Goal: Consume media (video, audio): Consume media (video, audio)

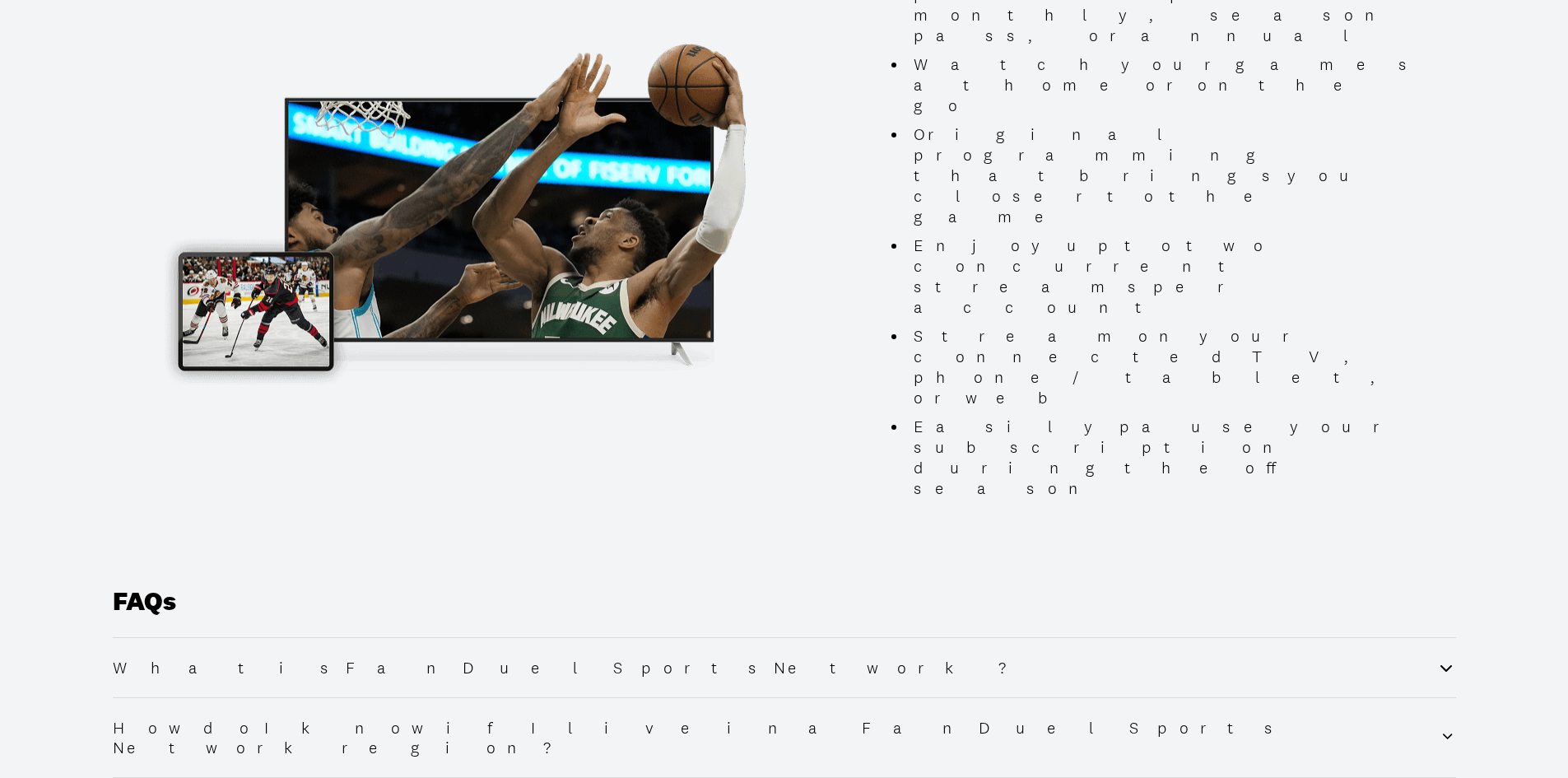
scroll to position [1647, 0]
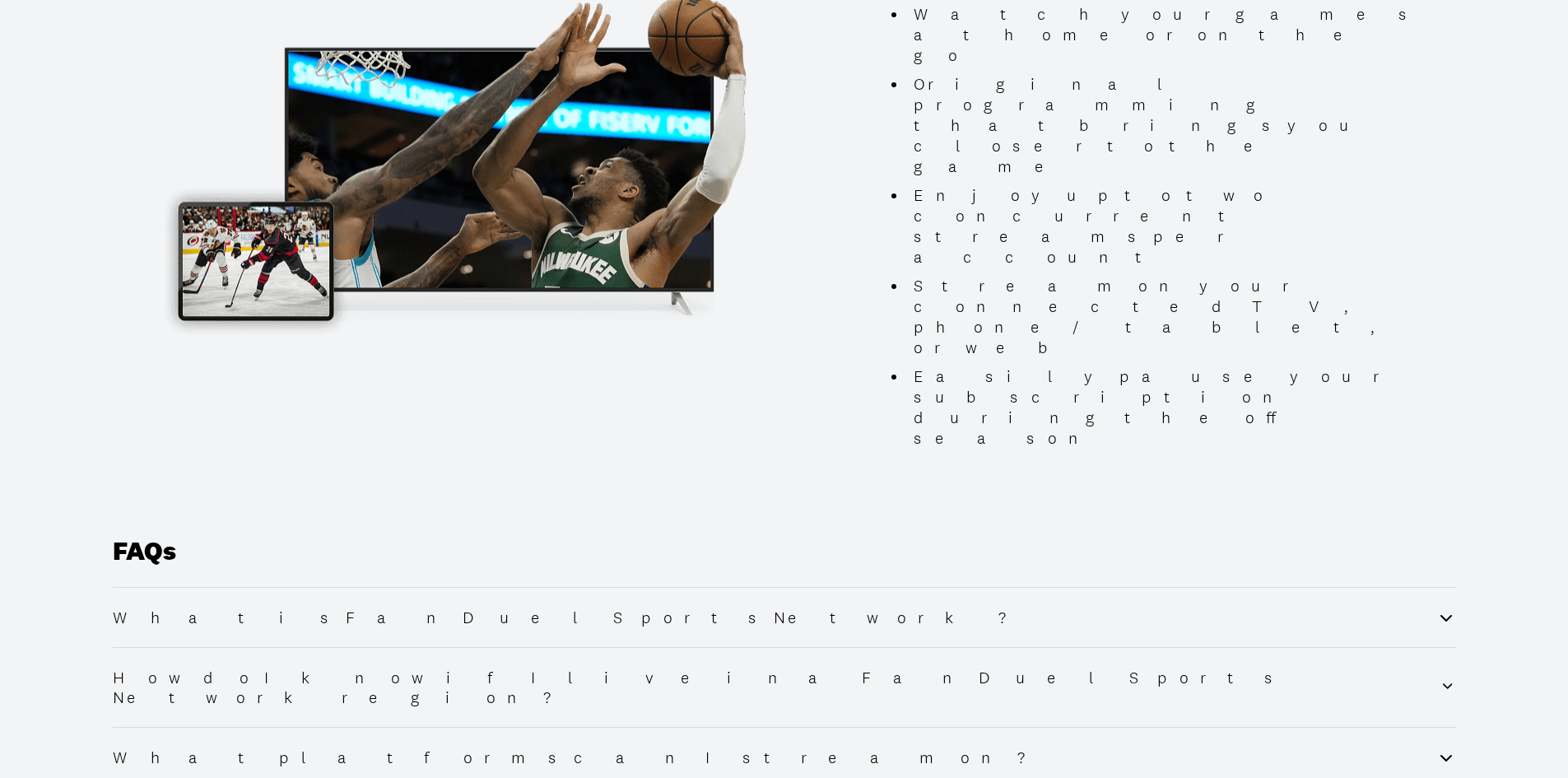
click at [1444, 755] on icon at bounding box center [1446, 758] width 11 height 7
click at [1444, 747] on icon at bounding box center [1446, 757] width 20 height 20
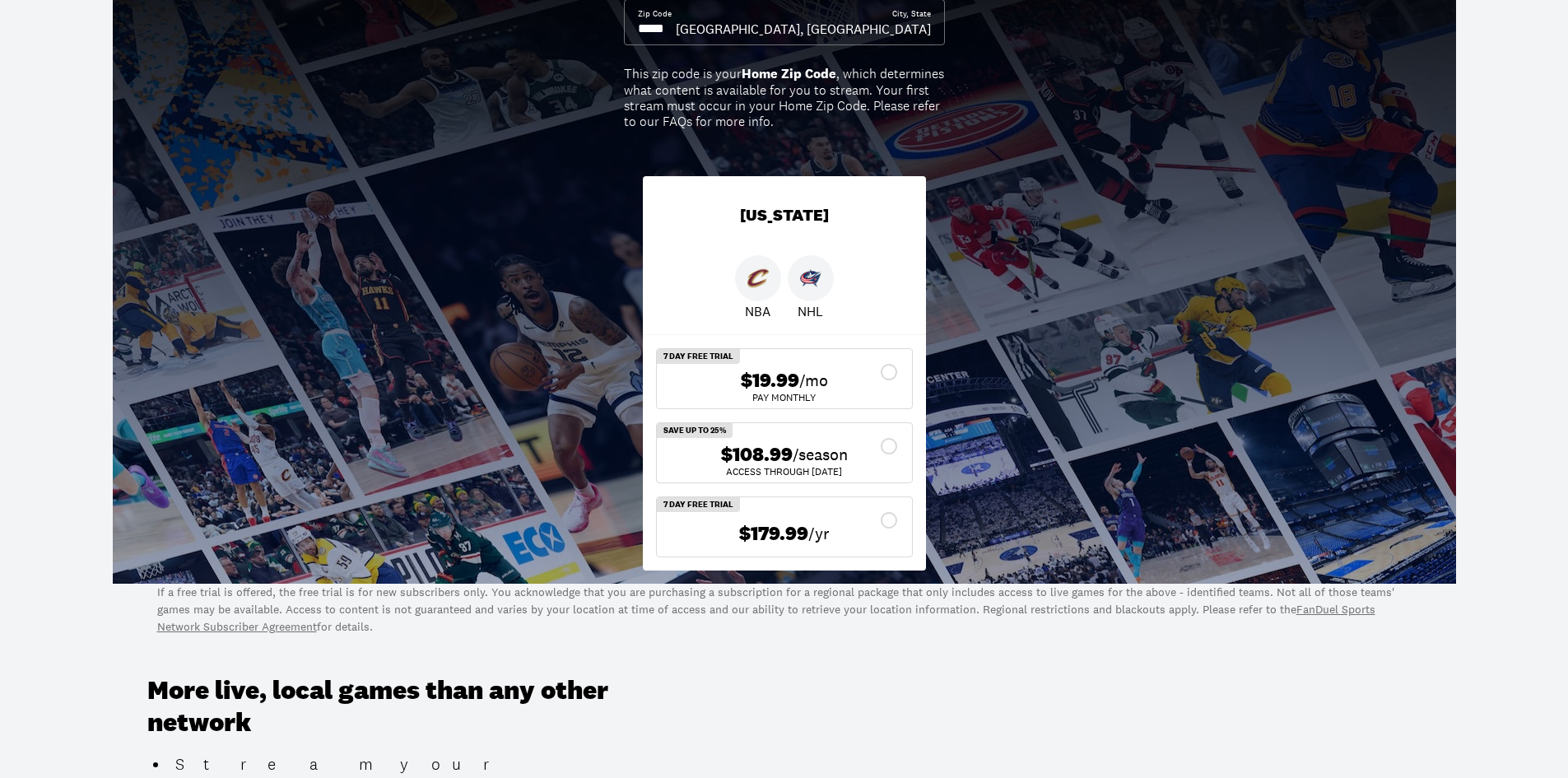
scroll to position [0, 0]
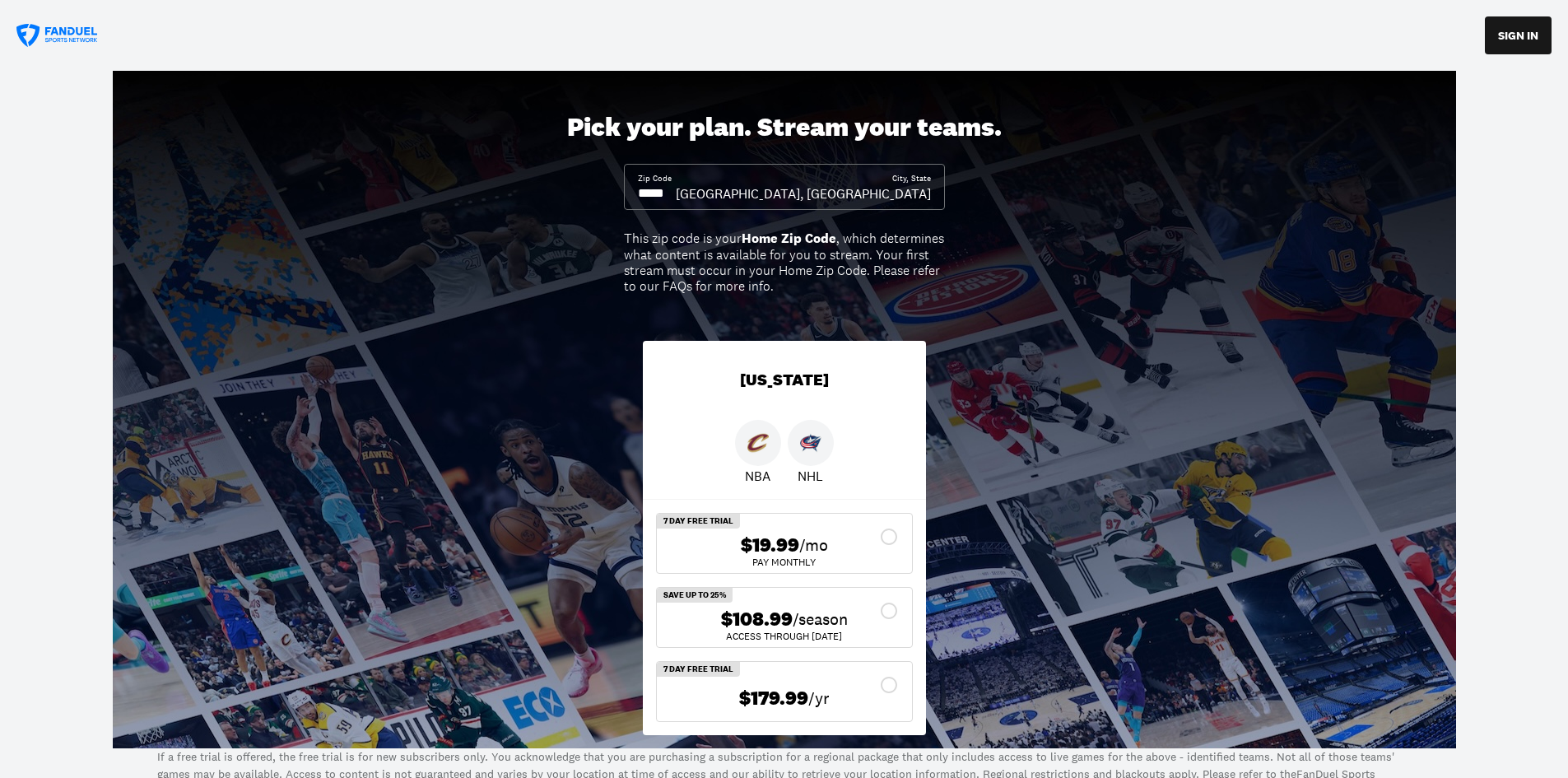
click at [57, 37] on icon at bounding box center [57, 35] width 82 height 24
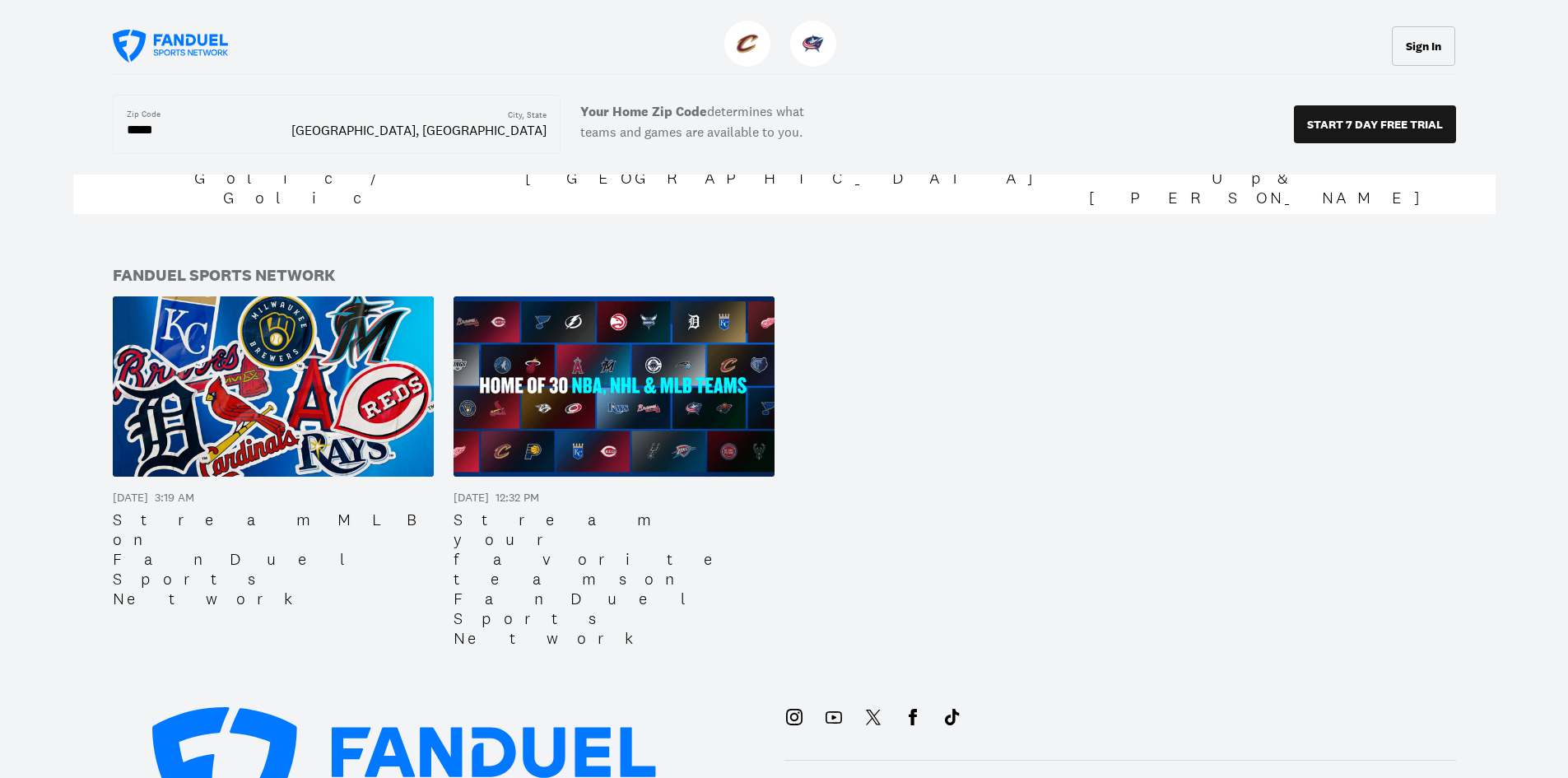
scroll to position [2058, 0]
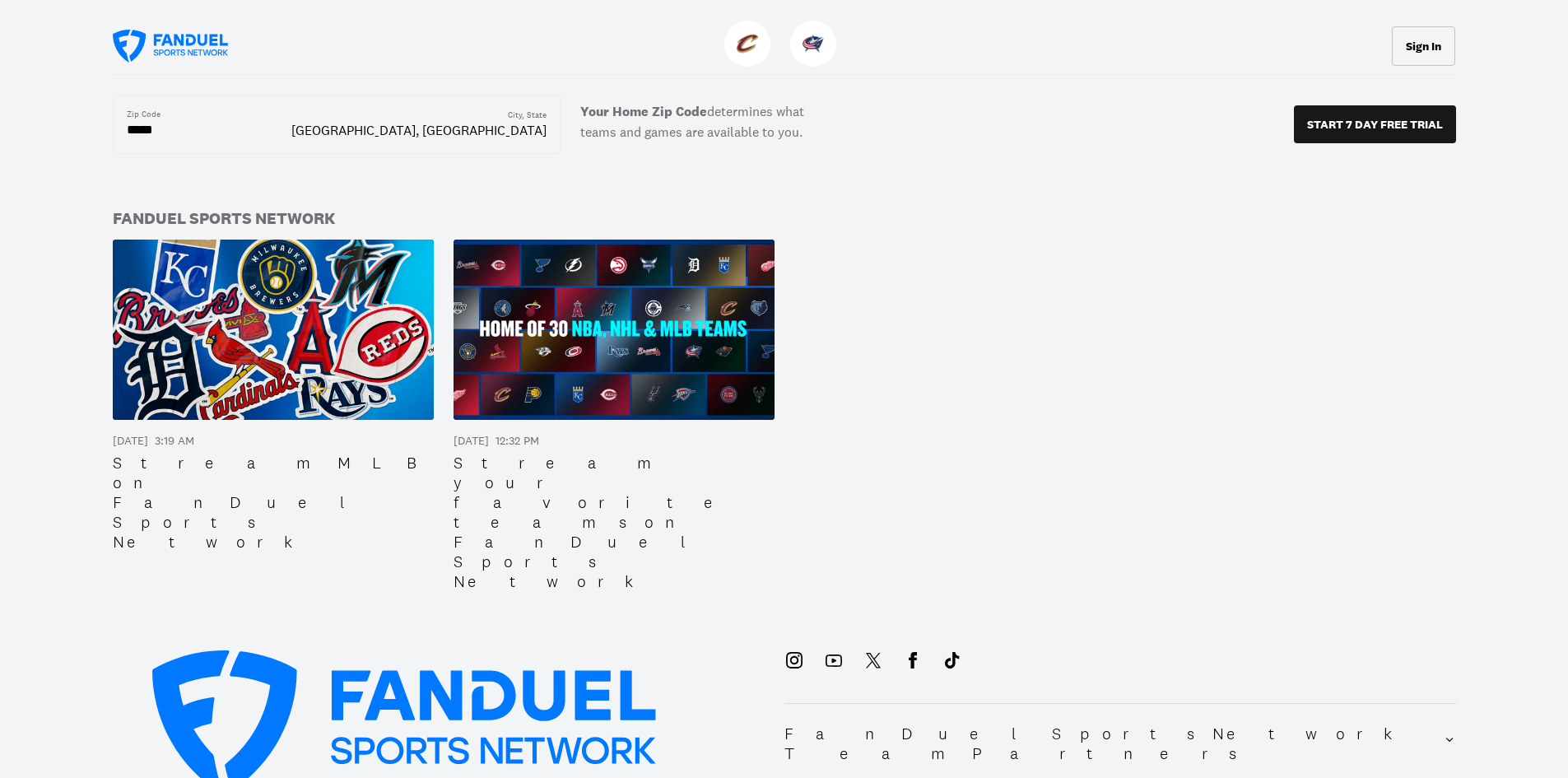
click at [637, 453] on div "Stream your favorite teams on FanDuel Sports Network" at bounding box center [614, 522] width 321 height 138
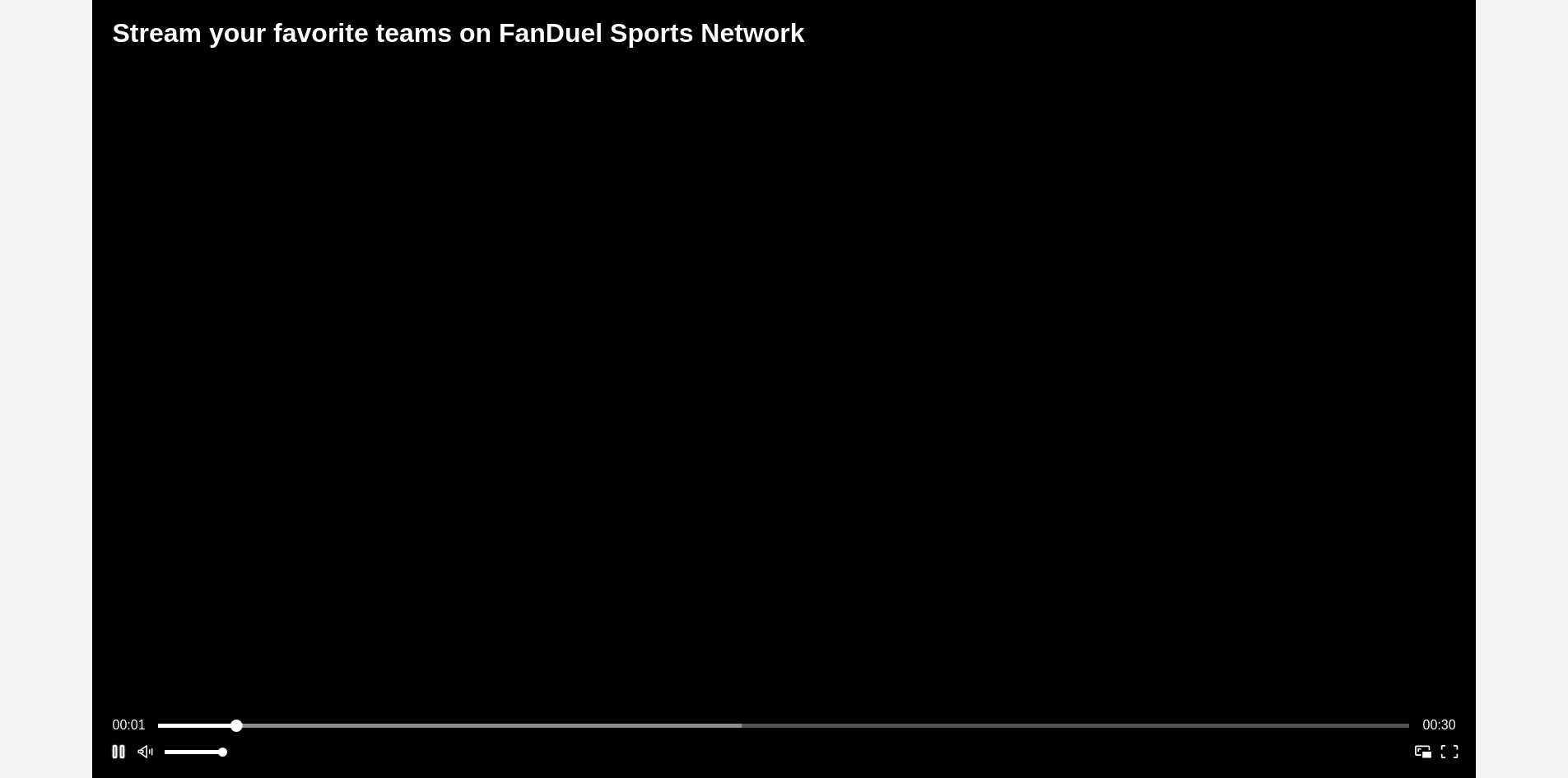
click at [124, 745] on button "Play" at bounding box center [119, 752] width 27 height 27
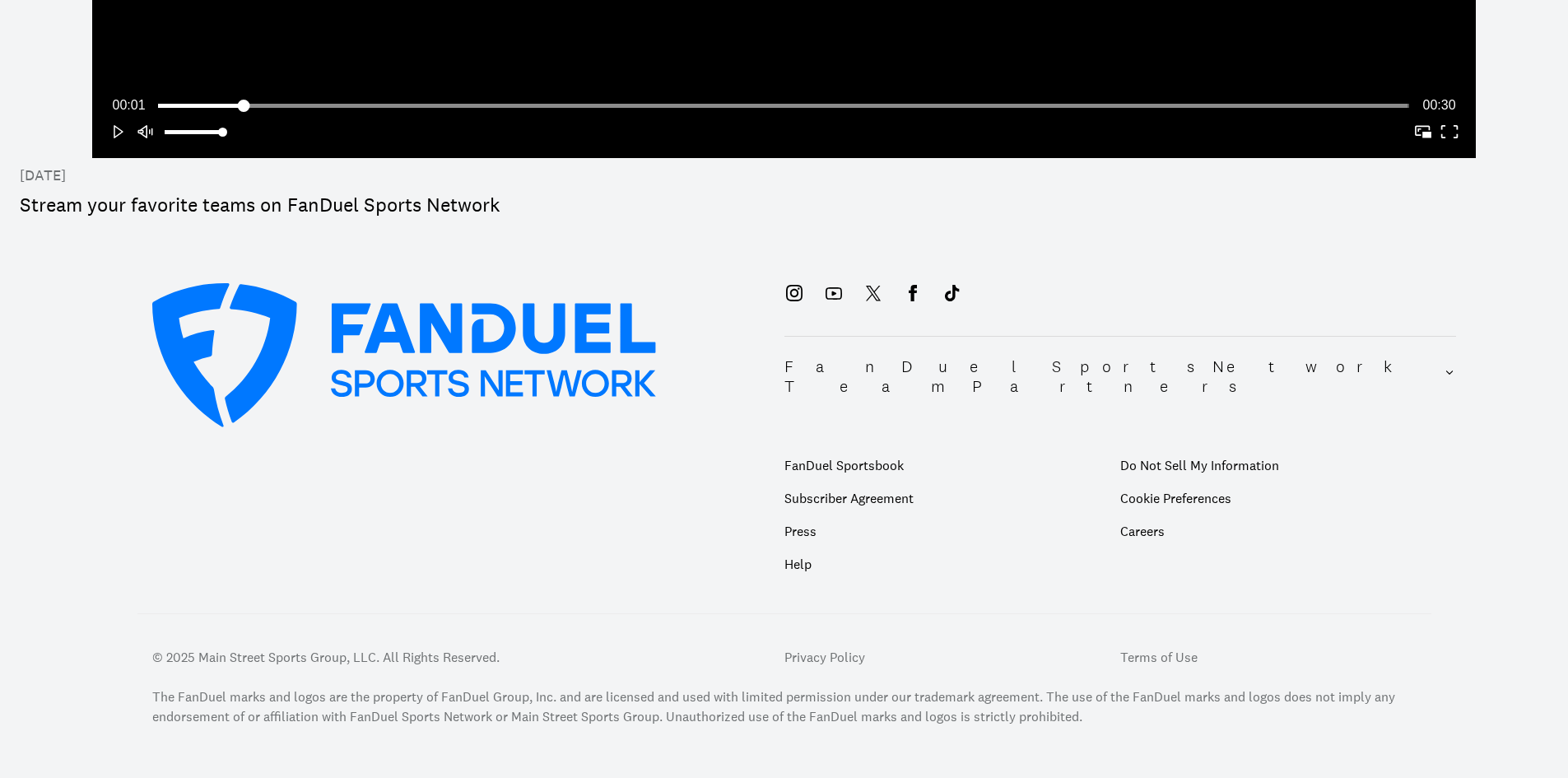
scroll to position [621, 0]
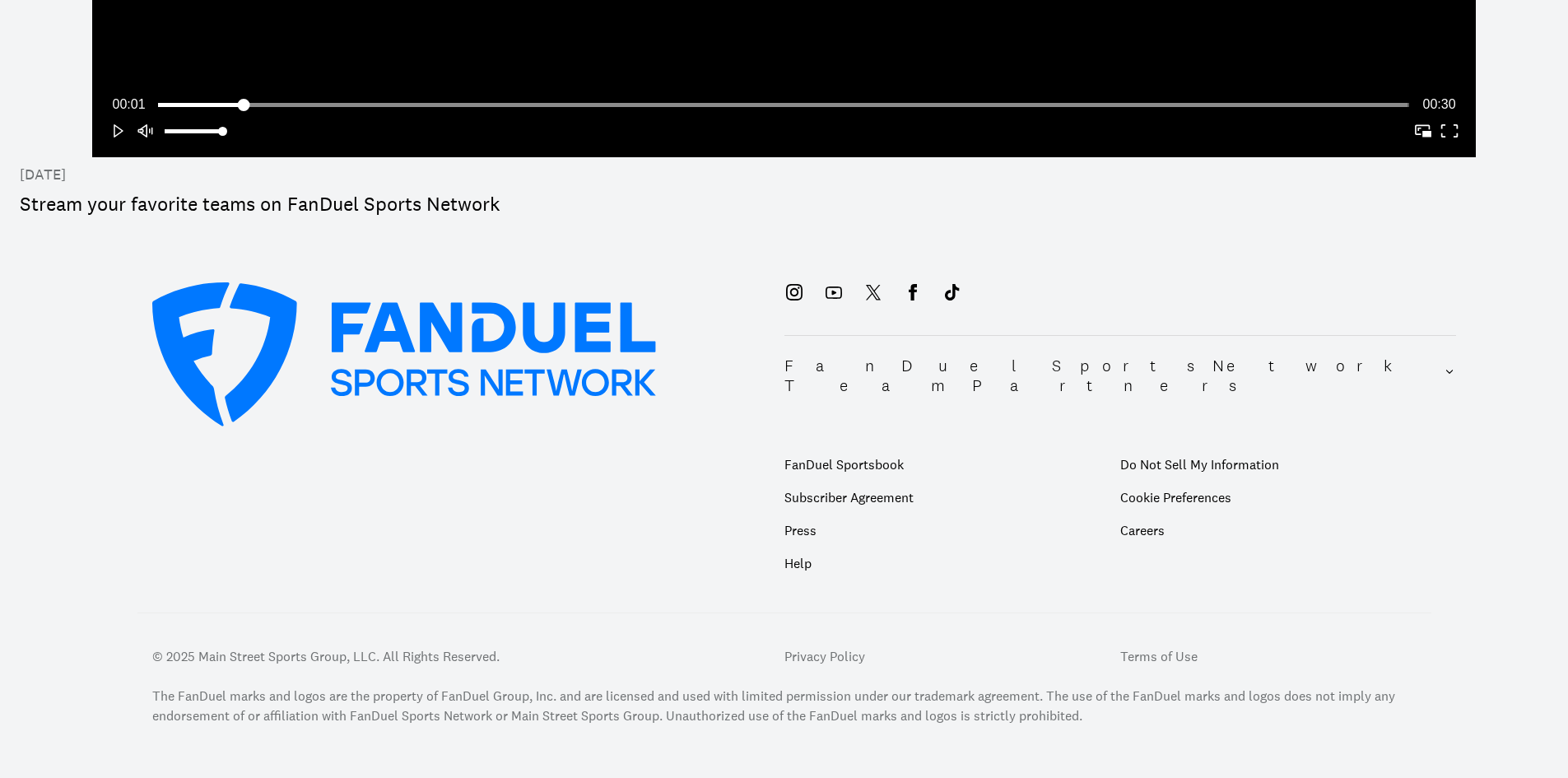
click at [888, 481] on p "Subscriber Agreement" at bounding box center [952, 497] width 336 height 33
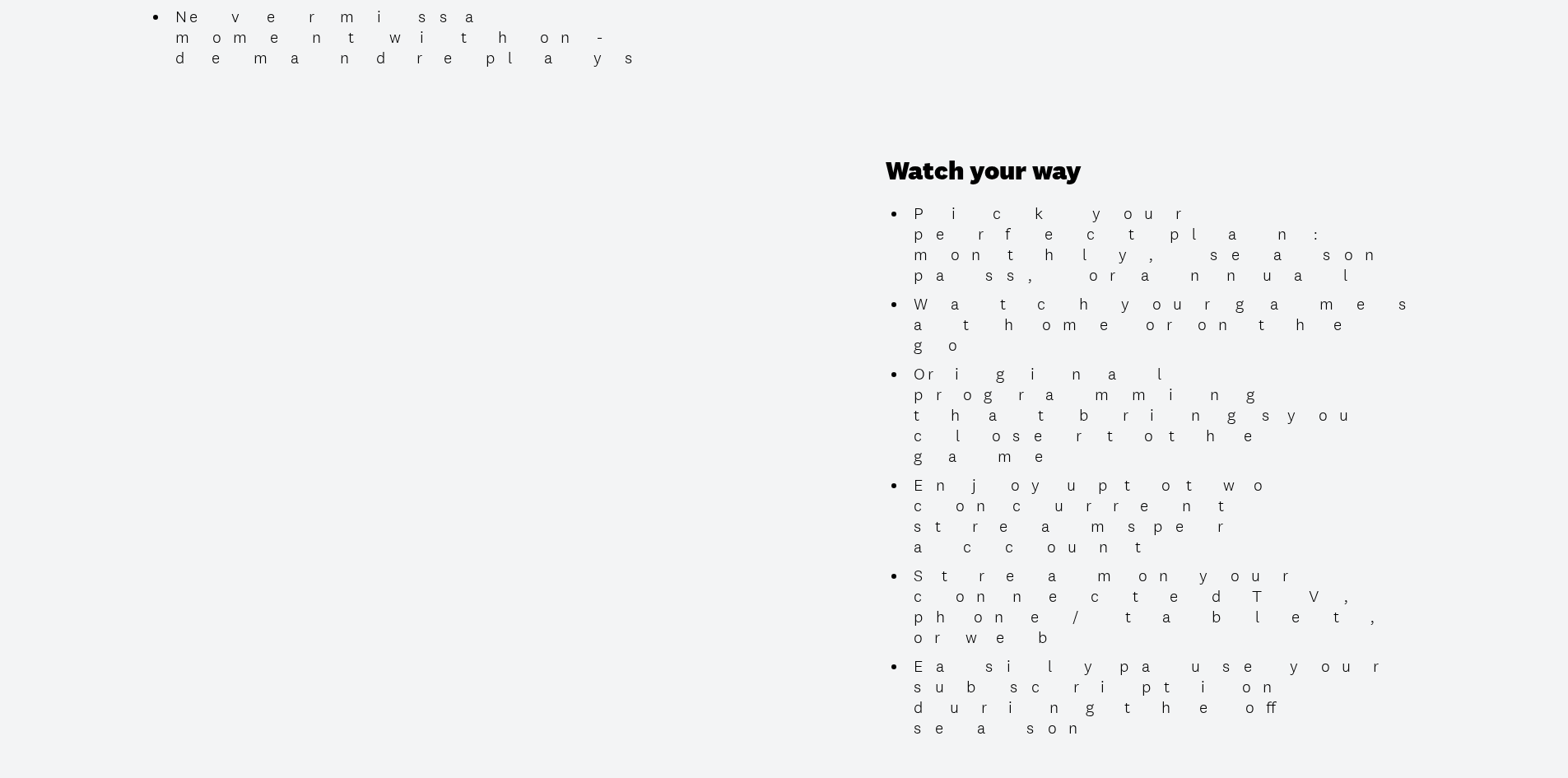
scroll to position [1565, 0]
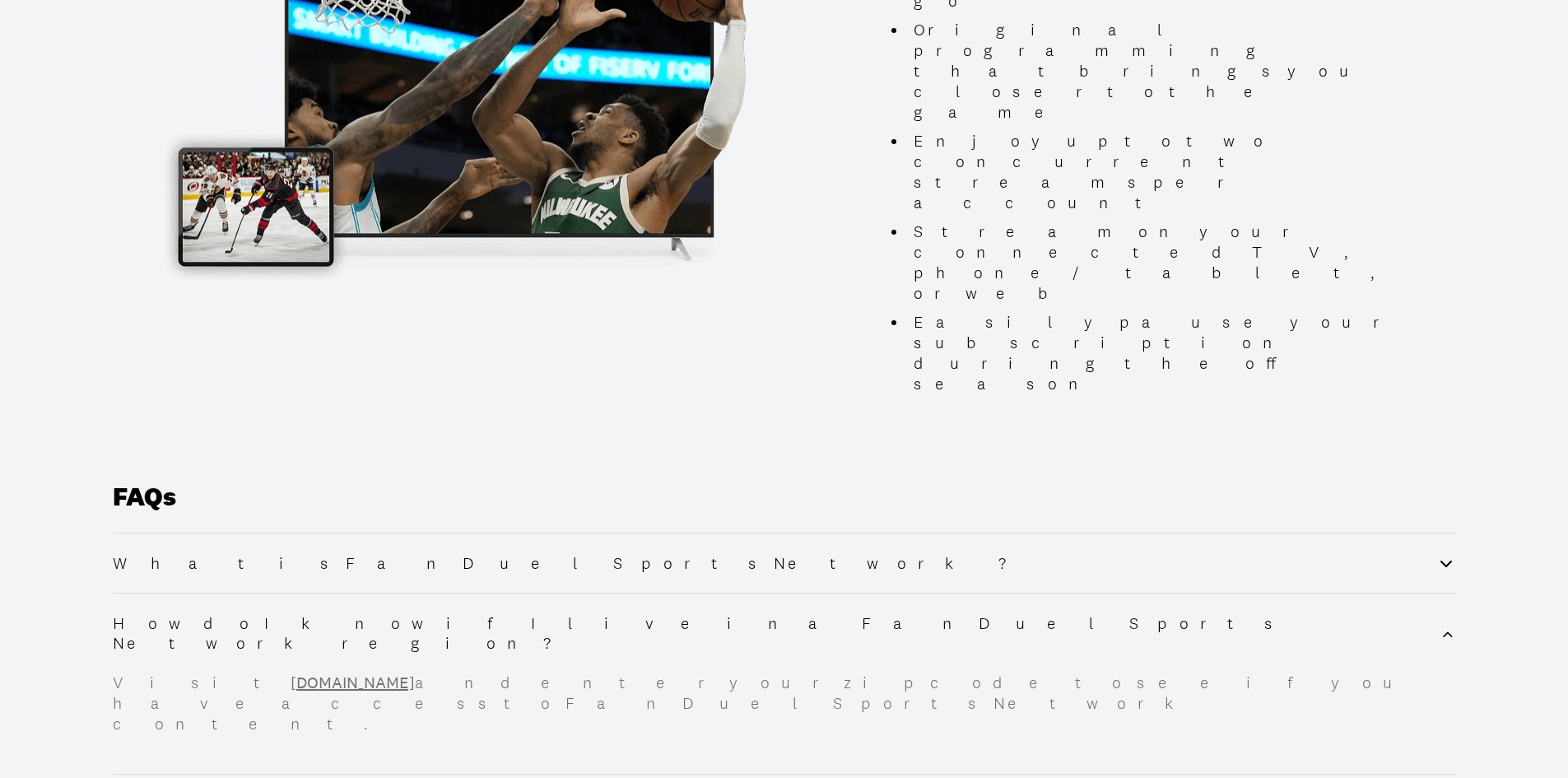
scroll to position [1812, 0]
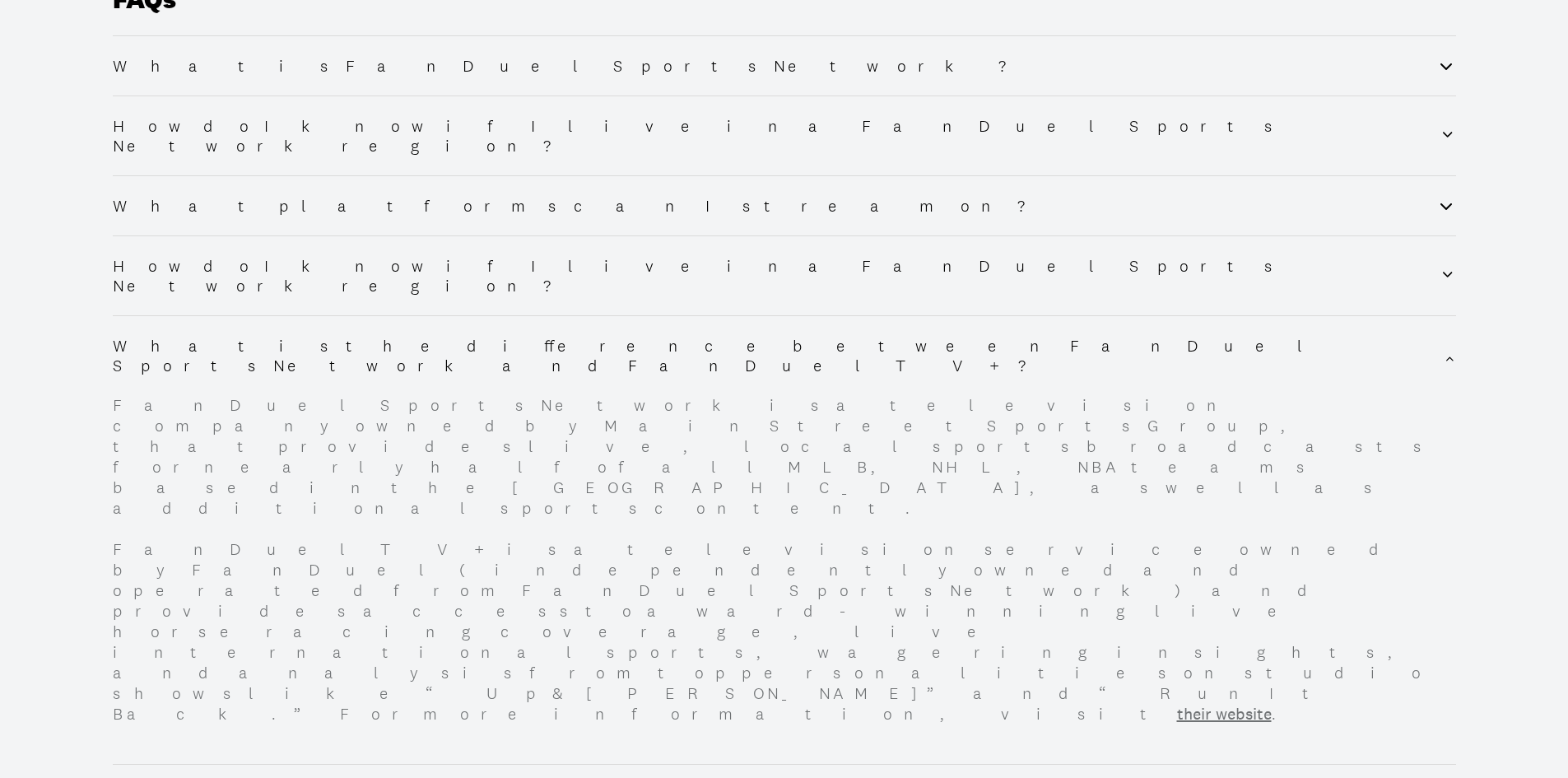
scroll to position [2316, 0]
